Goal: Task Accomplishment & Management: Manage account settings

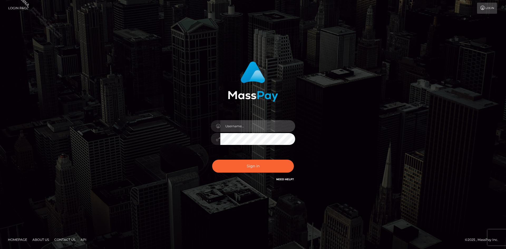
click at [253, 125] on input "text" at bounding box center [257, 126] width 75 height 12
click at [248, 122] on input "text" at bounding box center [257, 126] width 75 height 12
type input "[PERSON_NAME].Spree"
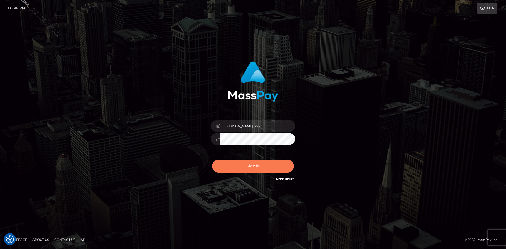
click at [248, 162] on button "Sign in" at bounding box center [253, 166] width 82 height 13
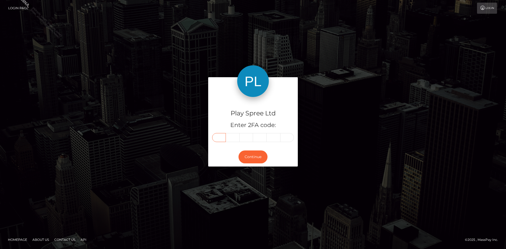
click at [223, 135] on input "text" at bounding box center [219, 137] width 14 height 9
paste input "8"
type input "8"
type input "2"
type input "1"
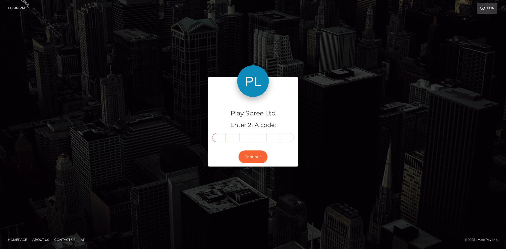
type input "4"
type input "1"
type input "4"
click at [255, 154] on button "Continue" at bounding box center [252, 156] width 29 height 13
